Goal: Transaction & Acquisition: Purchase product/service

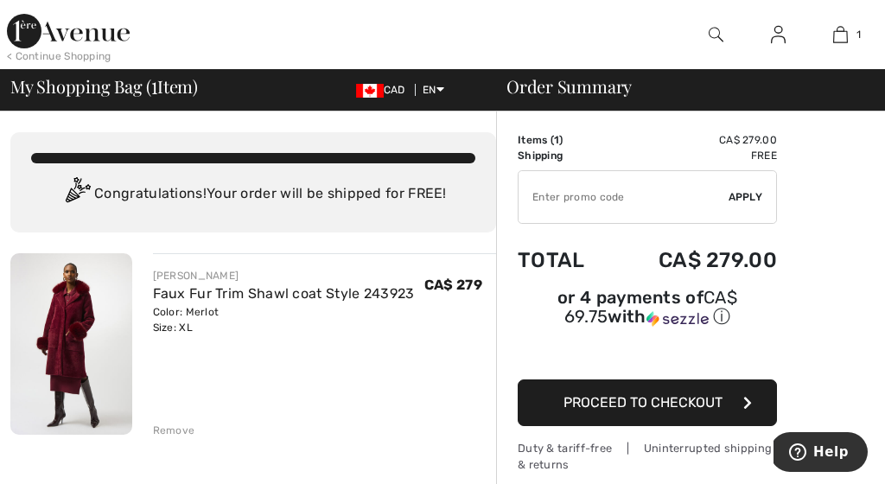
click at [584, 203] on input "TEXT" at bounding box center [624, 197] width 210 height 52
click at [552, 193] on input "TEXT" at bounding box center [624, 197] width 210 height 52
paste input "Joseph Ribkoff features optional detachable chic faux fur trim at the collar an…"
click at [546, 199] on input "TEXT" at bounding box center [624, 197] width 210 height 52
click at [530, 199] on input "TEXT" at bounding box center [624, 197] width 210 height 52
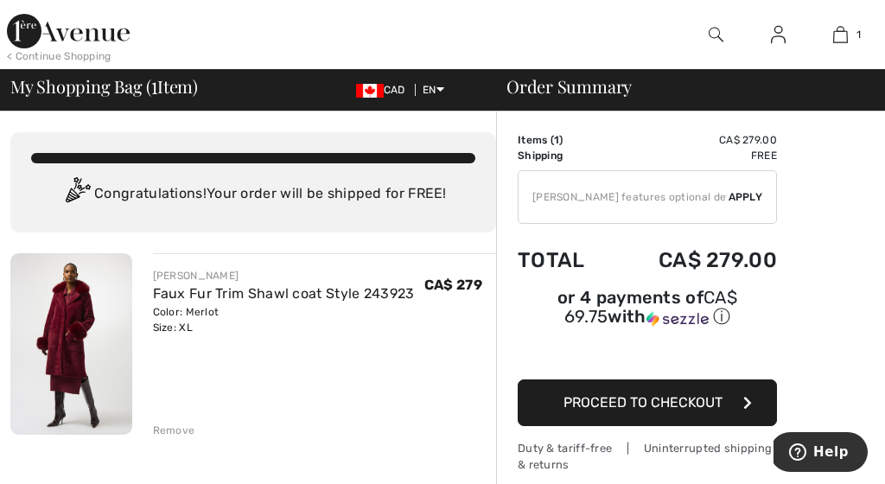
paste input "Joseph Ribkoff features optional detachable chic faux fur trim at the collar an…"
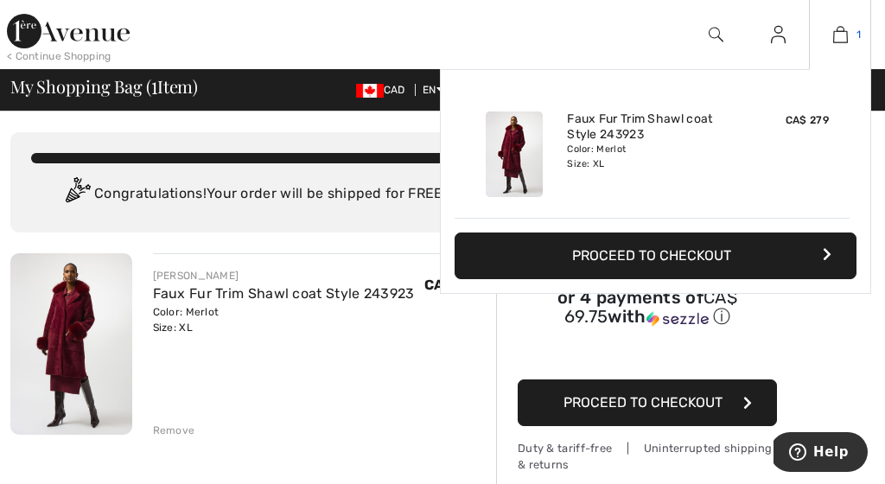
type input "Joseph Ribkoff features optional detachable chic faux fur trim at the collar an…"
click at [838, 34] on img at bounding box center [840, 34] width 15 height 21
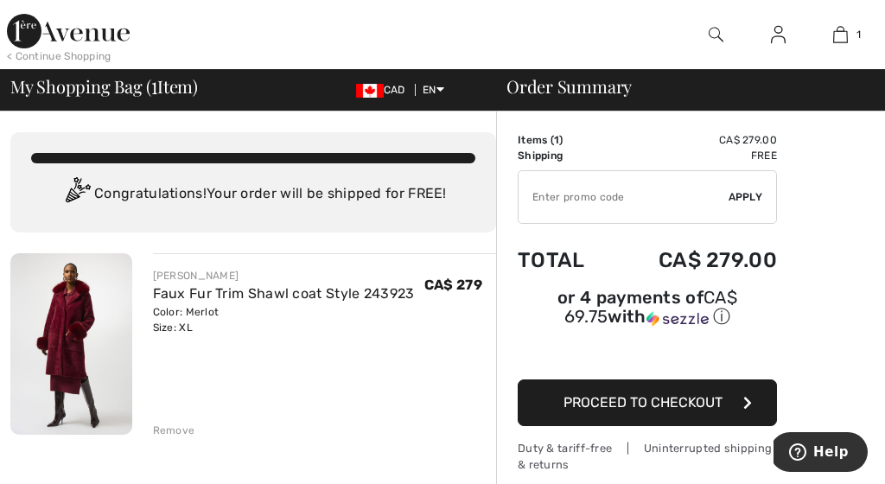
click at [583, 197] on input "TEXT" at bounding box center [624, 197] width 210 height 52
type input "NEW15"
click at [750, 190] on span "Apply" at bounding box center [746, 197] width 35 height 16
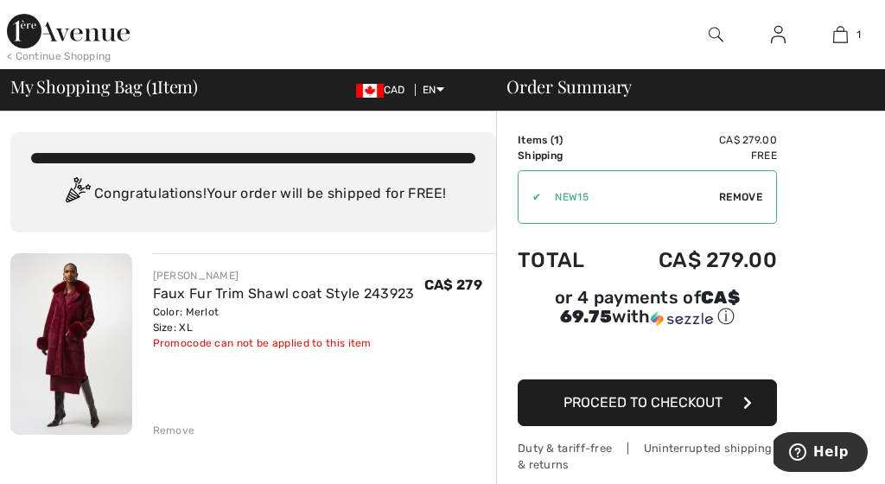
click at [718, 409] on span "Proceed to Checkout" at bounding box center [643, 402] width 159 height 16
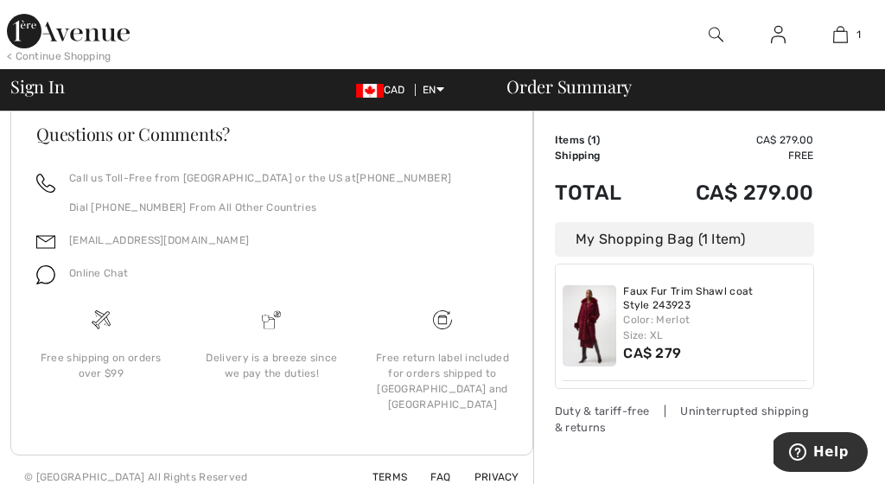
scroll to position [726, 0]
